Goal: Information Seeking & Learning: Learn about a topic

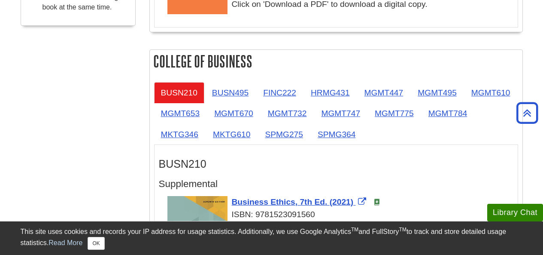
scroll to position [461, 0]
click at [176, 95] on link "BUSN210" at bounding box center [179, 92] width 50 height 21
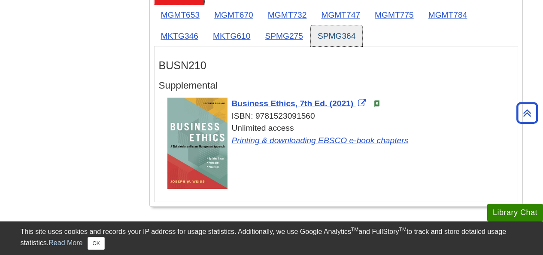
scroll to position [578, 0]
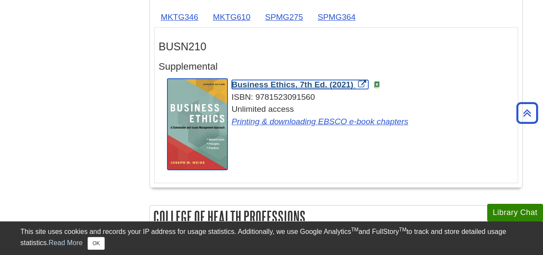
click at [206, 112] on img "Link opens in new window" at bounding box center [197, 124] width 60 height 91
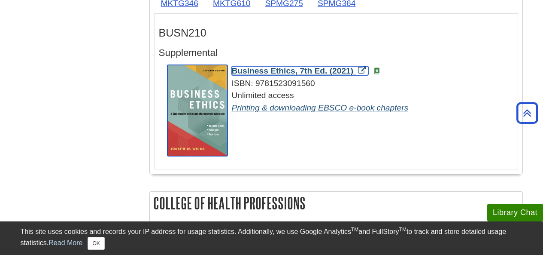
scroll to position [589, 0]
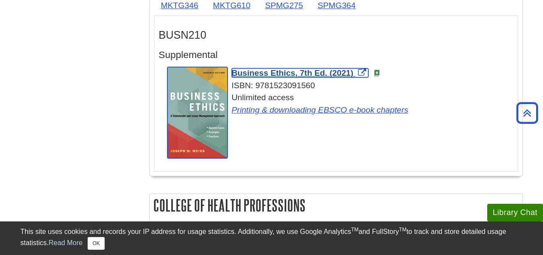
click at [277, 74] on span "Business Ethics, 7th Ed. (2021)" at bounding box center [293, 72] width 122 height 9
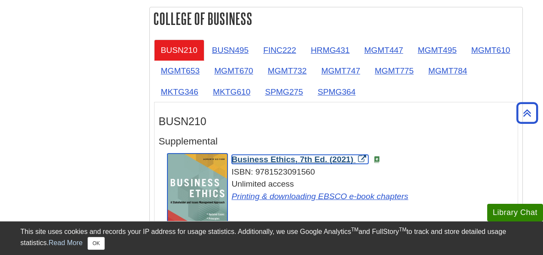
scroll to position [498, 0]
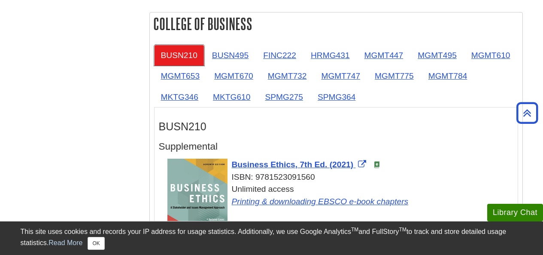
click at [177, 55] on link "BUSN210" at bounding box center [179, 55] width 50 height 21
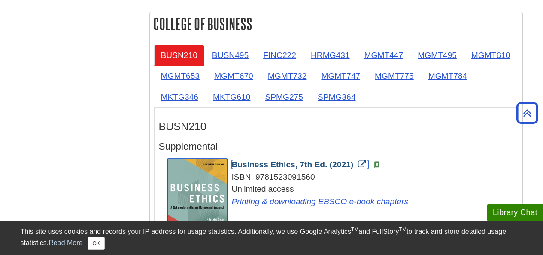
click at [257, 163] on span "Business Ethics, 7th Ed. (2021)" at bounding box center [293, 164] width 122 height 9
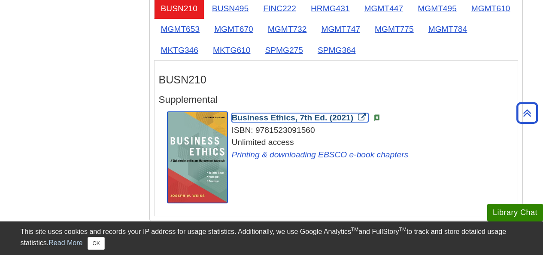
scroll to position [541, 0]
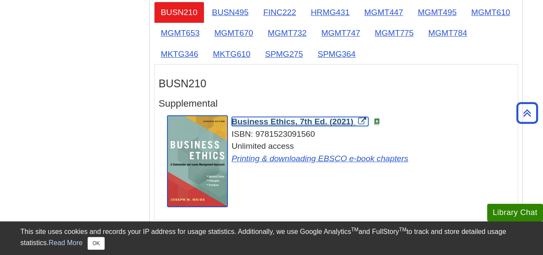
click at [210, 183] on img "Link opens in new window" at bounding box center [197, 160] width 60 height 91
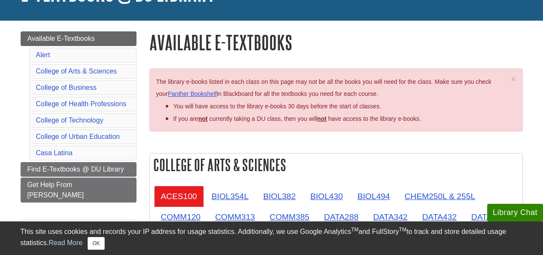
scroll to position [77, 0]
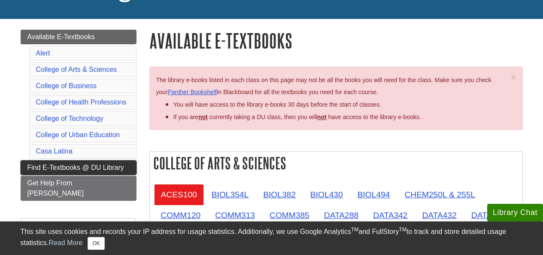
click at [81, 170] on span "Find E-Textbooks @ DU Library" at bounding box center [75, 167] width 97 height 7
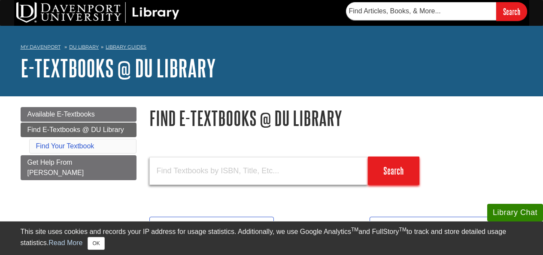
click at [198, 170] on input "text" at bounding box center [258, 171] width 218 height 28
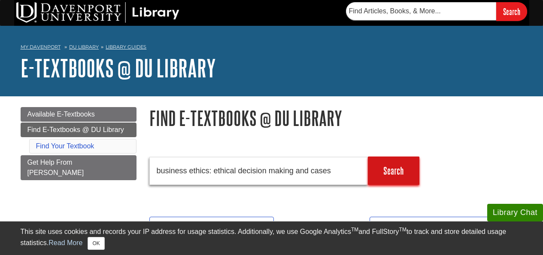
type input "business ethics: ethical decision making and cases"
click at [387, 173] on input "Search" at bounding box center [394, 170] width 52 height 28
